Goal: Navigation & Orientation: Understand site structure

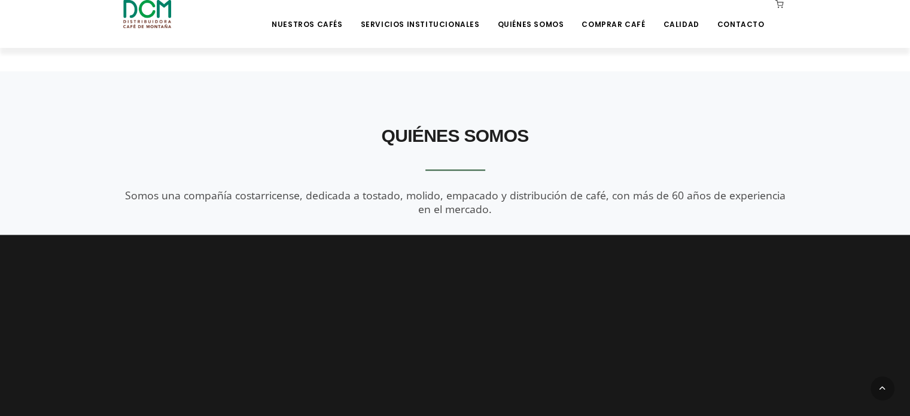
scroll to position [1137, 0]
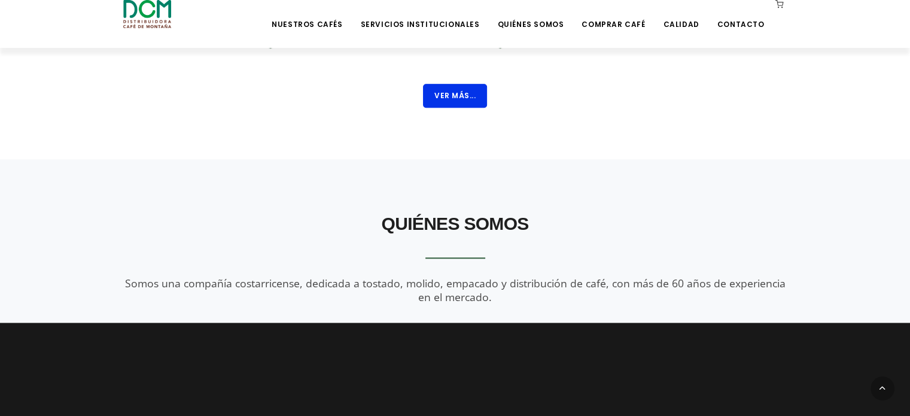
click at [442, 93] on button "Ver Más..." at bounding box center [455, 96] width 64 height 24
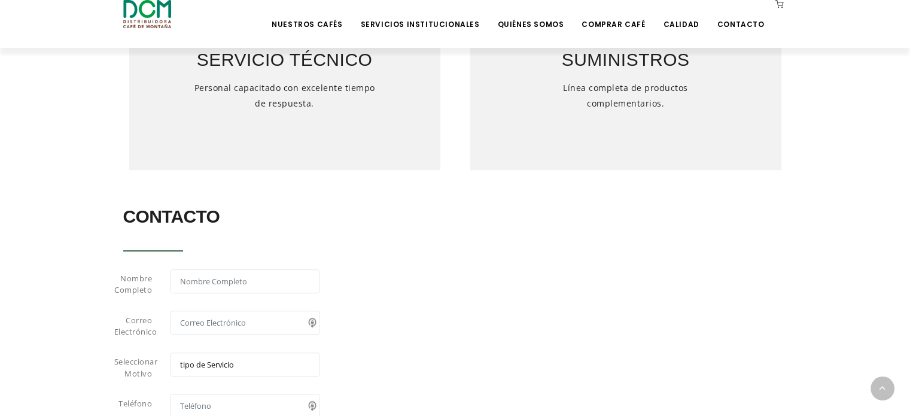
scroll to position [1002, 0]
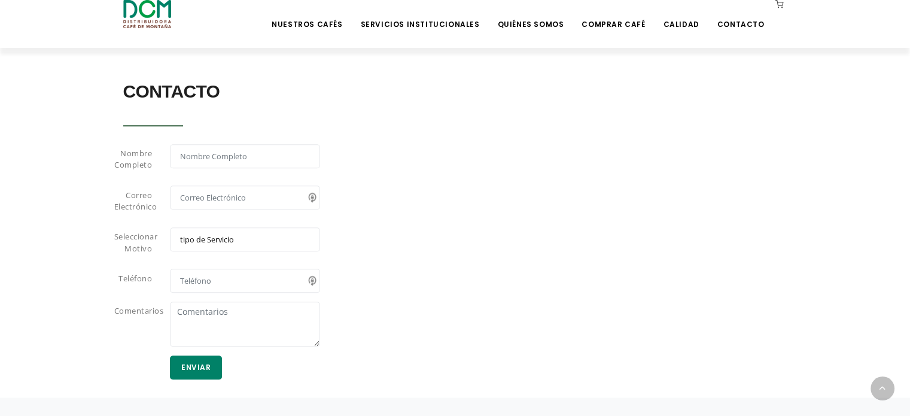
click at [272, 236] on select "tipo de Servicio Café Equipo Servicio Técnico Suministros" at bounding box center [245, 239] width 150 height 24
drag, startPoint x: 659, startPoint y: 295, endPoint x: 690, endPoint y: 210, distance: 90.5
click at [659, 295] on div "Nombre Completo Correo Electrónico Seleccionar Motivo tipo de Servicio Café Equ…" at bounding box center [455, 267] width 682 height 247
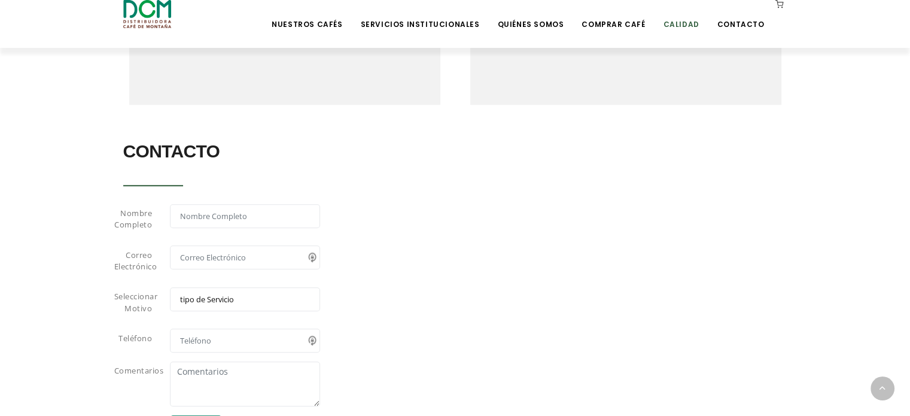
click at [684, 27] on link "Calidad" at bounding box center [681, 15] width 50 height 28
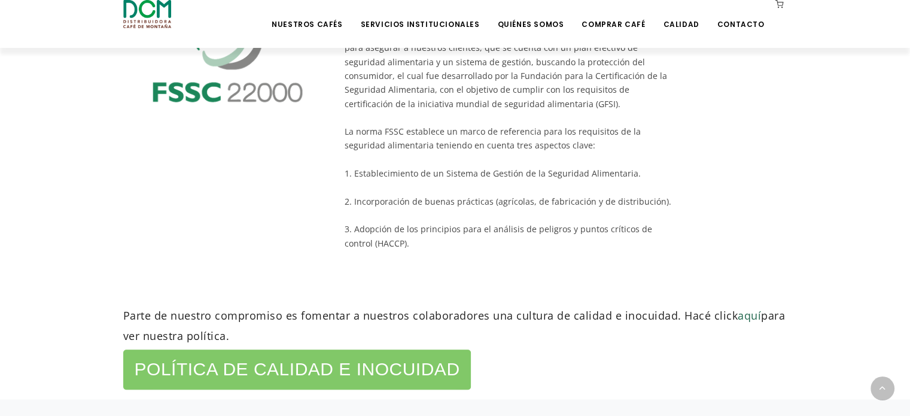
scroll to position [529, 0]
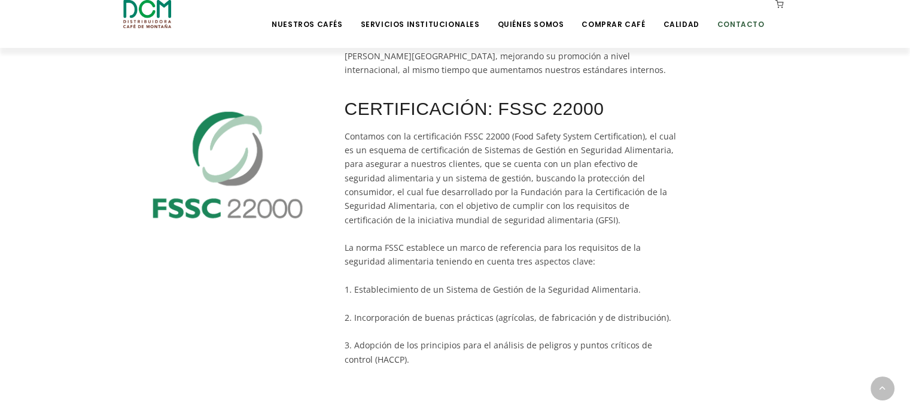
click at [732, 28] on link "Contacto" at bounding box center [741, 15] width 62 height 28
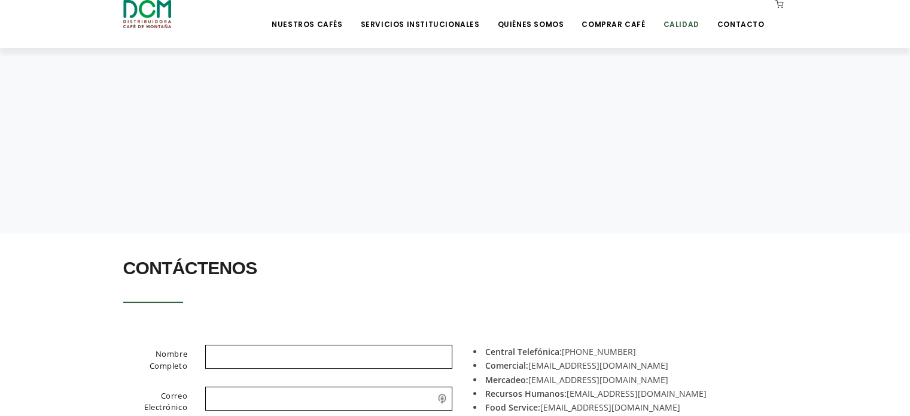
scroll to position [60, 0]
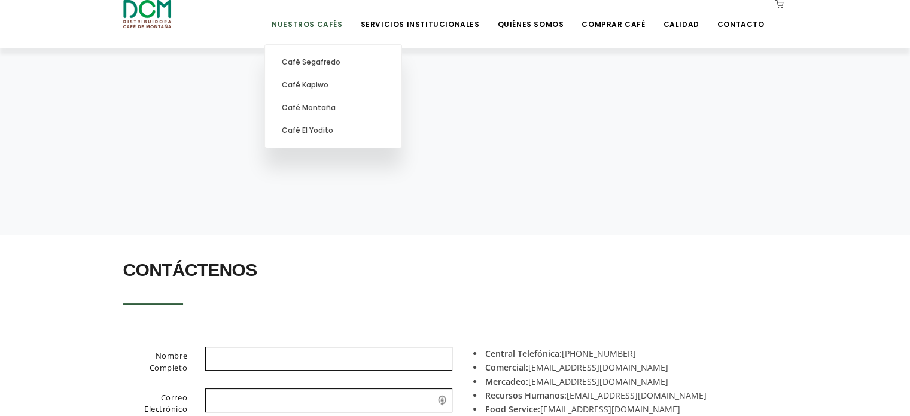
click at [330, 28] on link "Nuestros Cafés" at bounding box center [306, 15] width 85 height 28
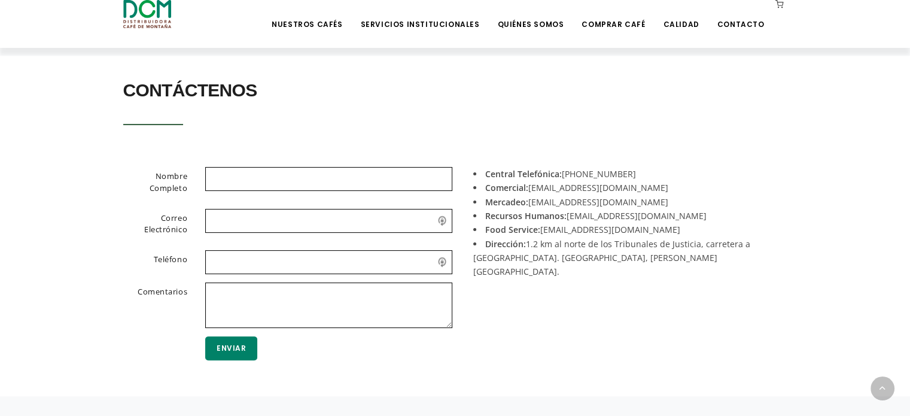
scroll to position [299, 0]
